Goal: Navigation & Orientation: Find specific page/section

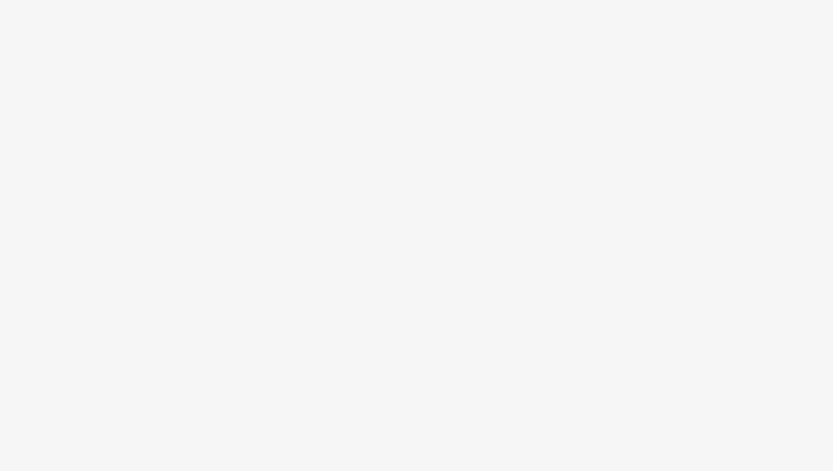
click at [512, 15] on body at bounding box center [416, 235] width 833 height 471
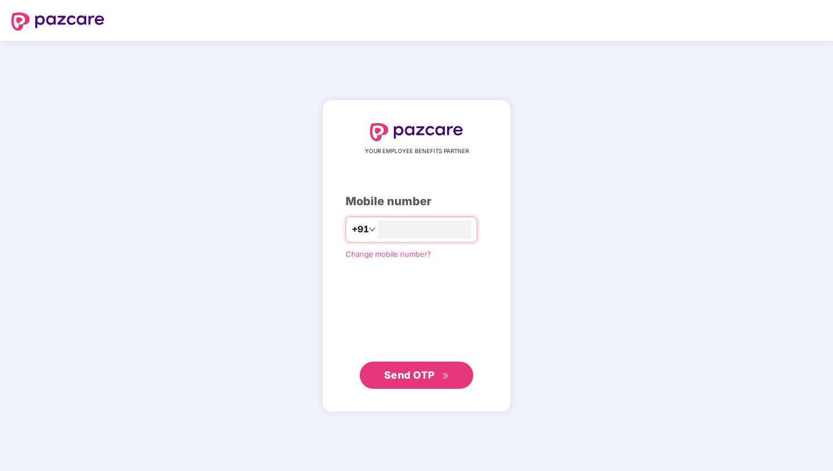
type input "**********"
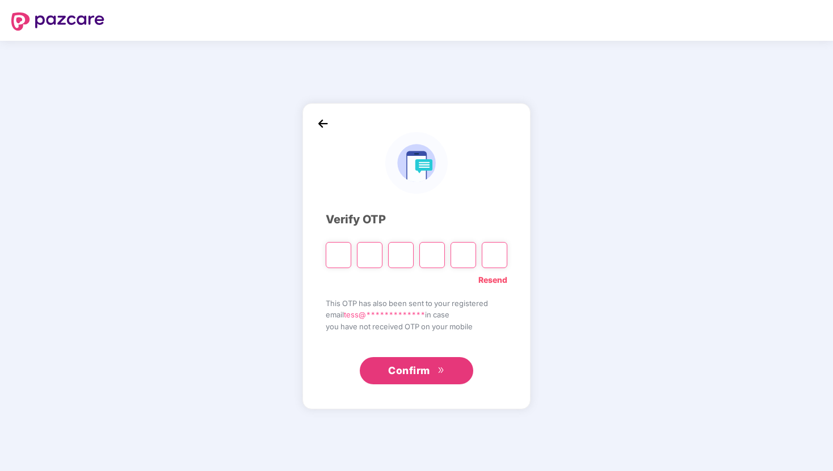
type input "*"
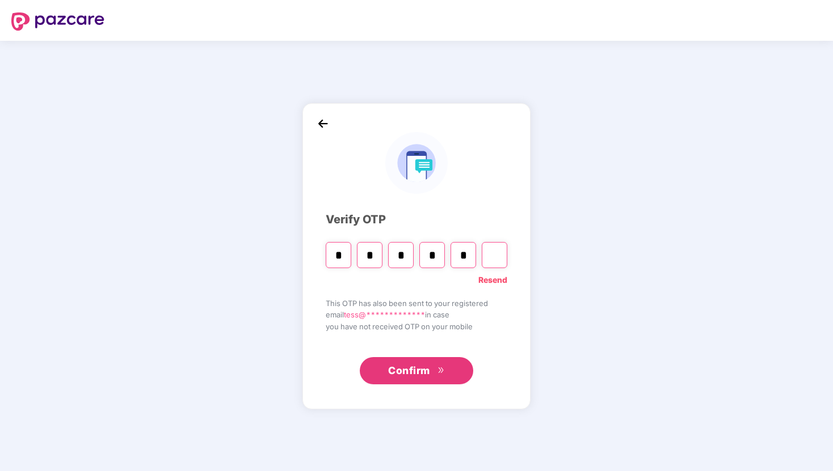
type input "*"
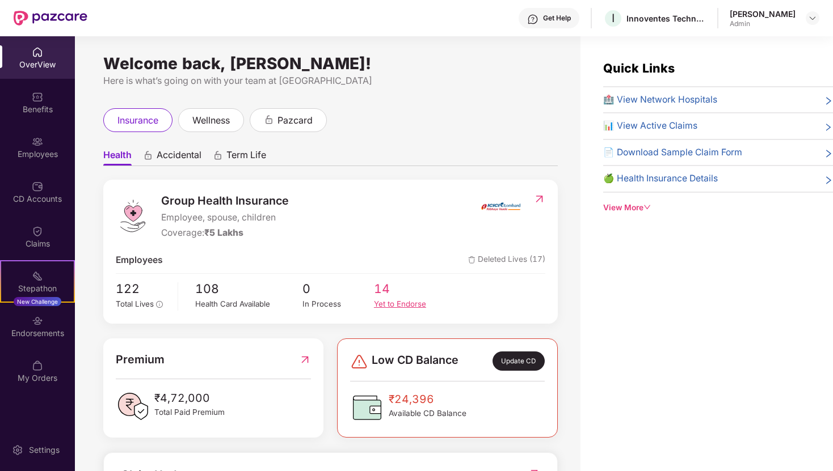
click at [390, 296] on span "14" at bounding box center [409, 289] width 71 height 19
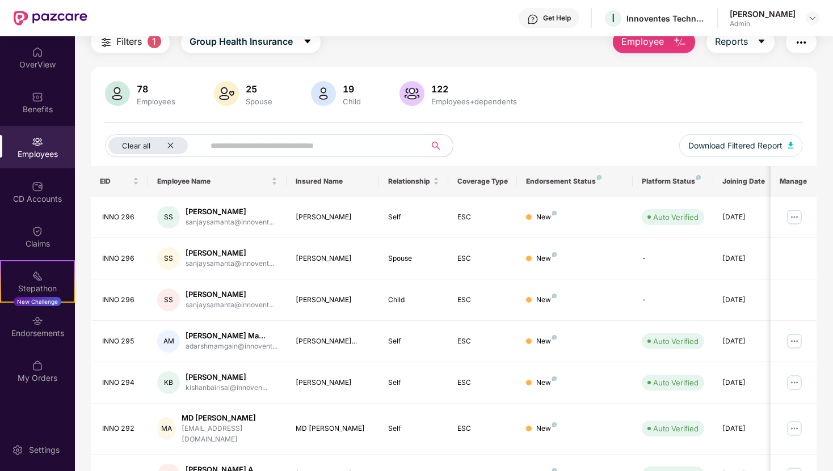
scroll to position [47, 0]
